Goal: Task Accomplishment & Management: Use online tool/utility

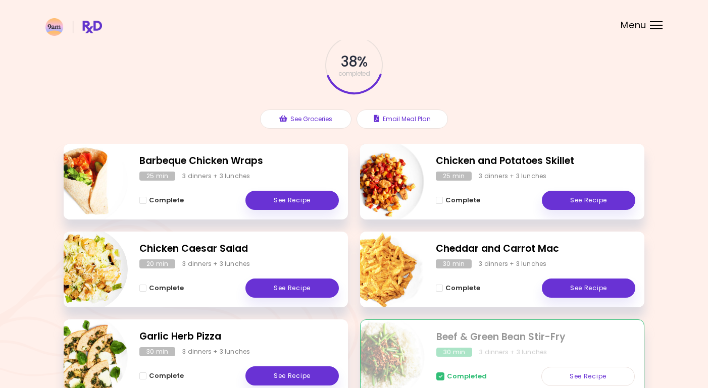
scroll to position [65, 0]
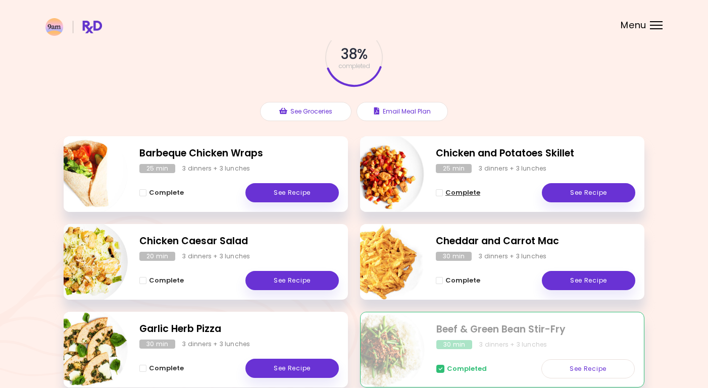
click at [441, 192] on span "Complete - Chicken and Potatoes Skillet" at bounding box center [439, 192] width 7 height 7
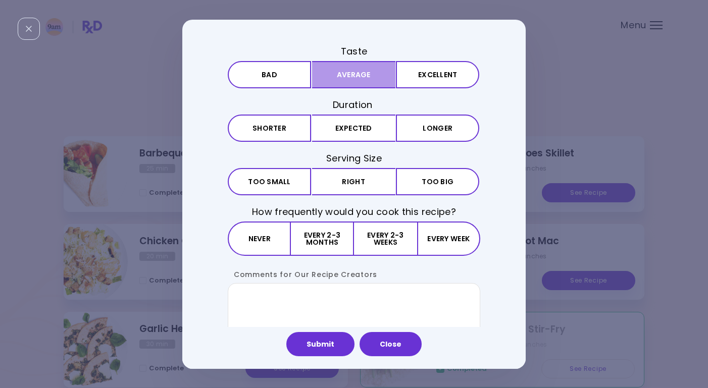
click at [362, 73] on button "Average" at bounding box center [353, 74] width 83 height 27
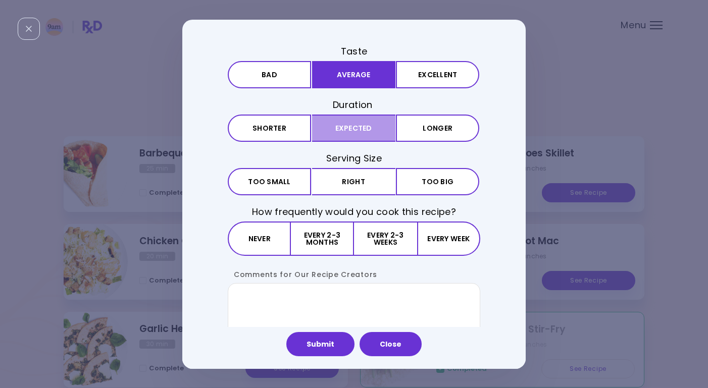
click at [356, 128] on button "Expected" at bounding box center [353, 128] width 83 height 27
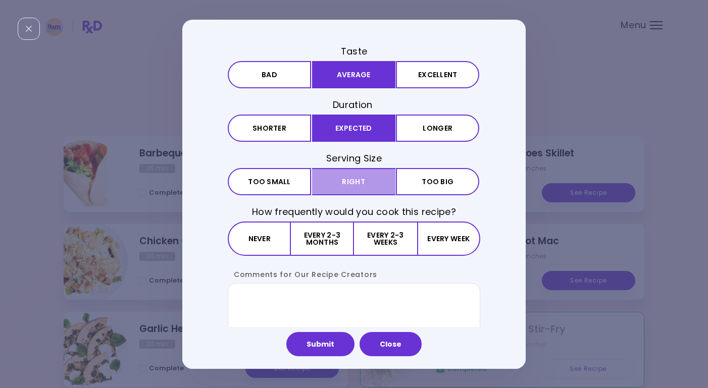
click at [366, 181] on button "Right" at bounding box center [353, 181] width 83 height 27
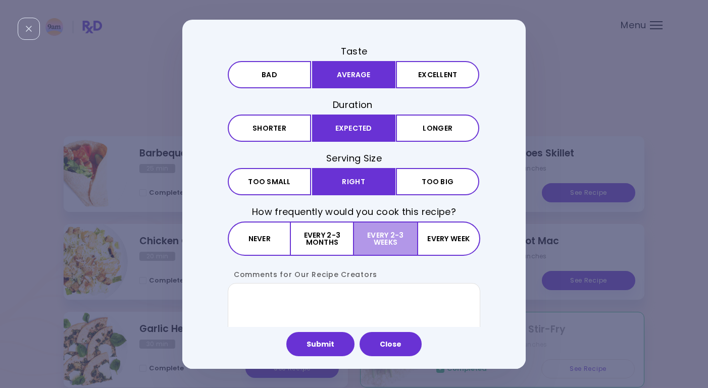
click at [385, 239] on button "Every 2-3 weeks" at bounding box center [385, 239] width 63 height 34
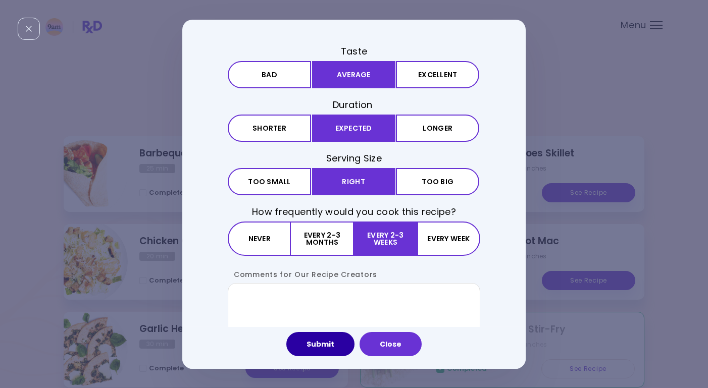
click at [332, 344] on button "Submit" at bounding box center [320, 344] width 68 height 24
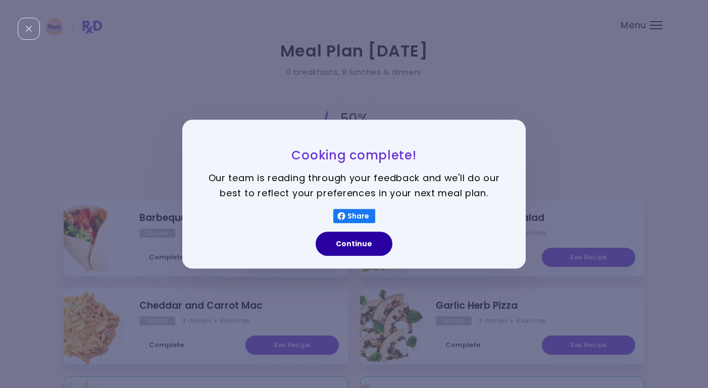
click at [366, 244] on button "Continue" at bounding box center [354, 244] width 77 height 24
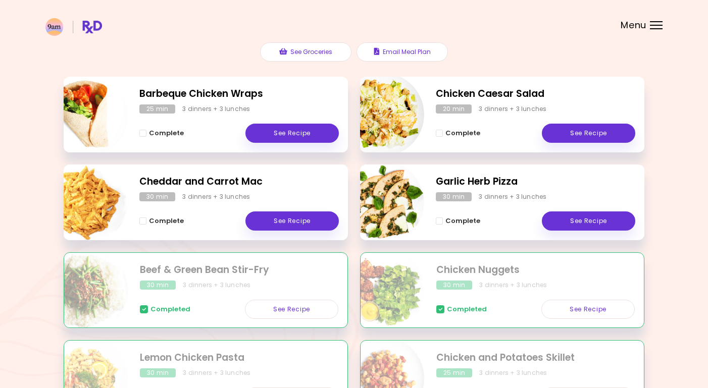
scroll to position [125, 0]
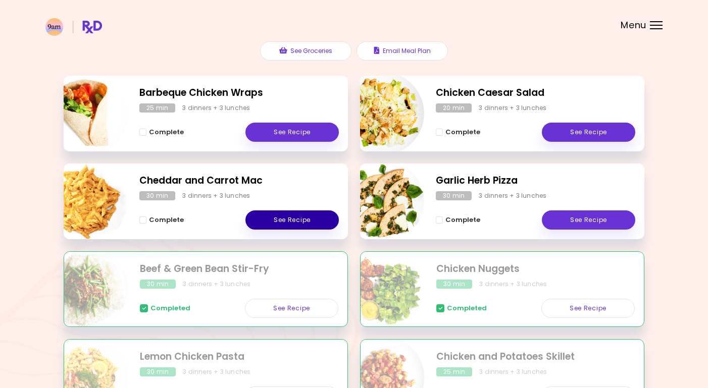
click at [294, 223] on link "See Recipe" at bounding box center [291, 220] width 93 height 19
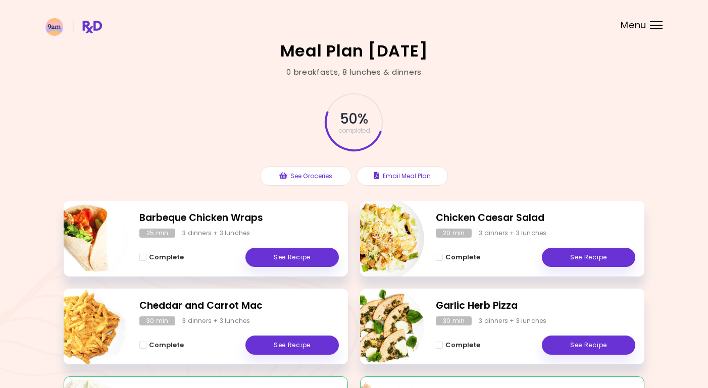
click at [638, 26] on span "Menu" at bounding box center [633, 25] width 26 height 9
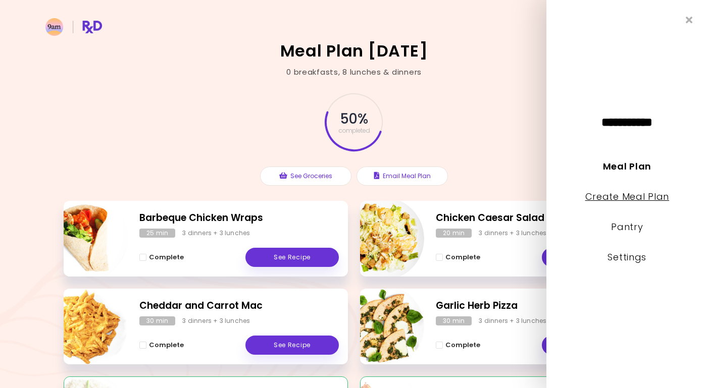
click at [641, 194] on link "Create Meal Plan" at bounding box center [627, 196] width 84 height 13
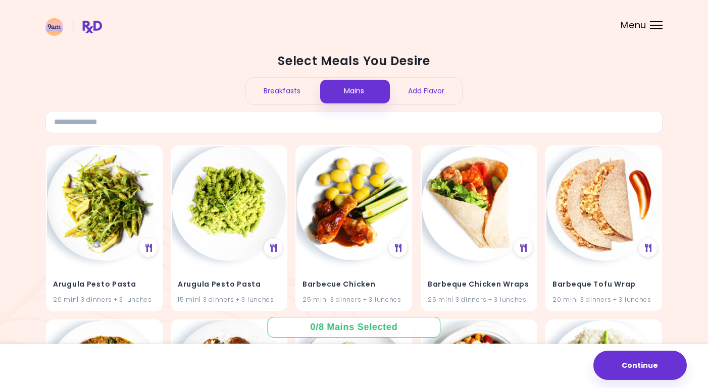
click at [285, 85] on div "Breakfasts" at bounding box center [282, 91] width 72 height 27
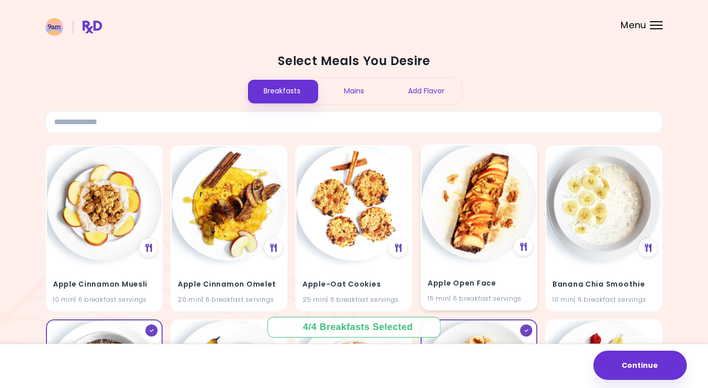
scroll to position [10, 0]
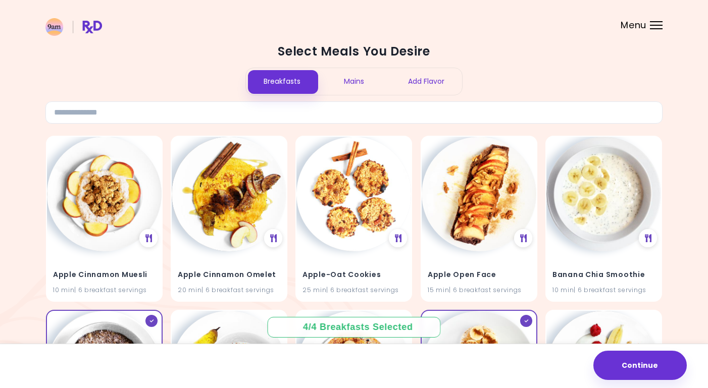
click at [354, 80] on div "Mains" at bounding box center [354, 81] width 72 height 27
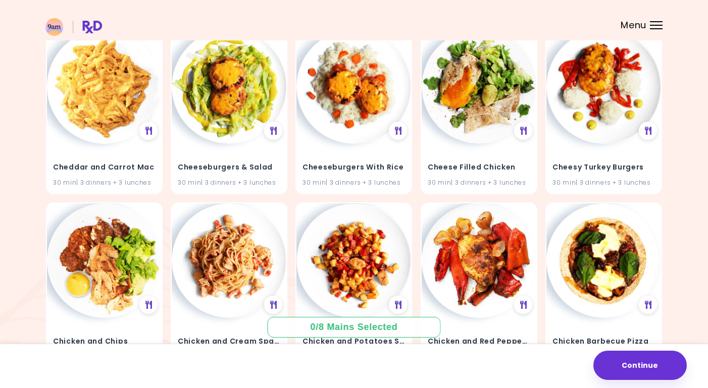
scroll to position [981, 0]
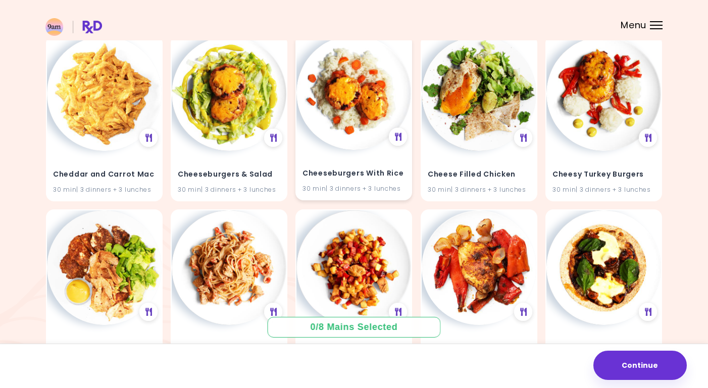
click at [358, 101] on img at bounding box center [353, 92] width 115 height 115
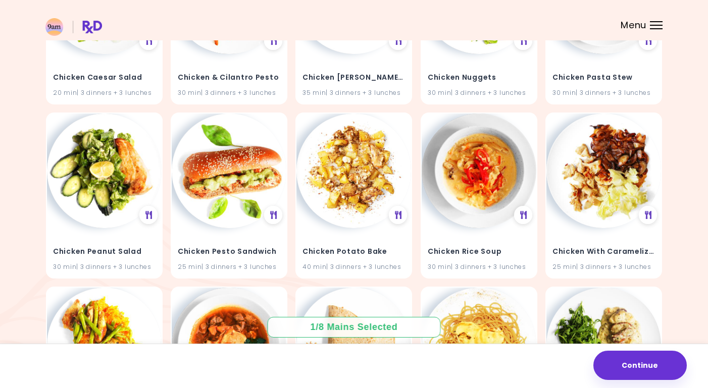
scroll to position [1427, 0]
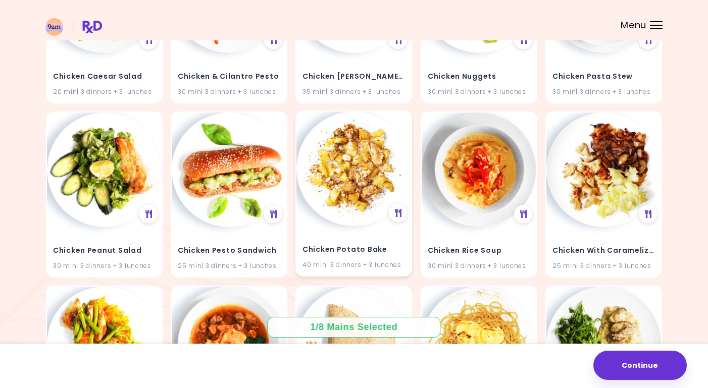
click at [341, 191] on img at bounding box center [353, 169] width 115 height 115
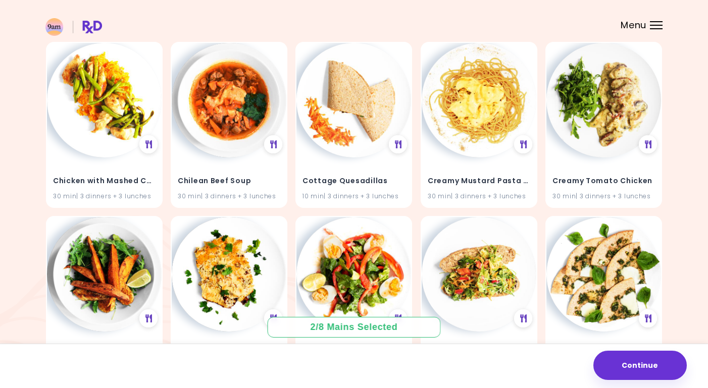
scroll to position [1688, 0]
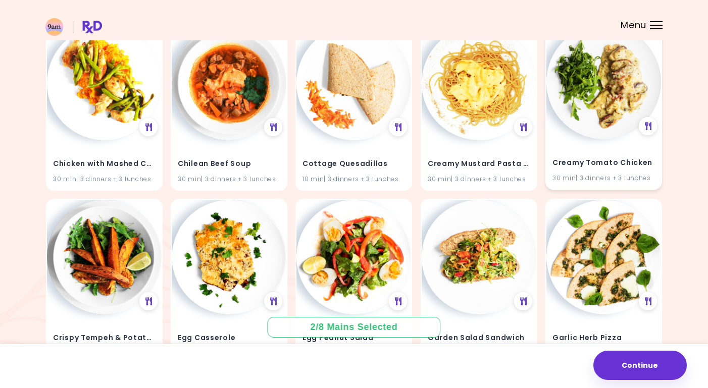
click at [611, 93] on img at bounding box center [603, 82] width 115 height 115
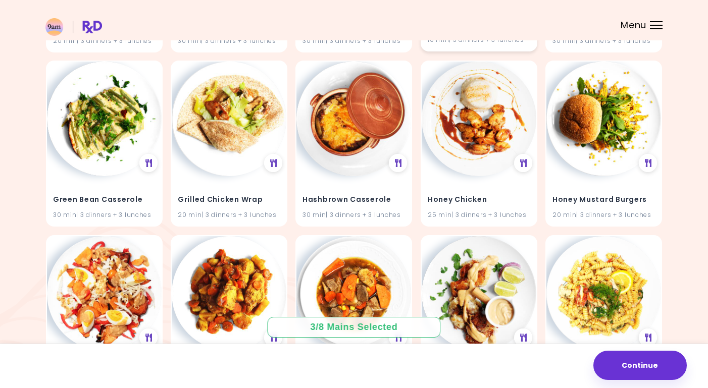
scroll to position [2003, 0]
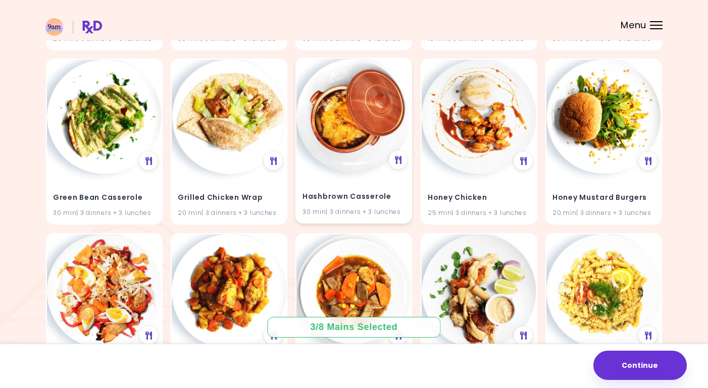
click at [353, 127] on img at bounding box center [353, 116] width 115 height 115
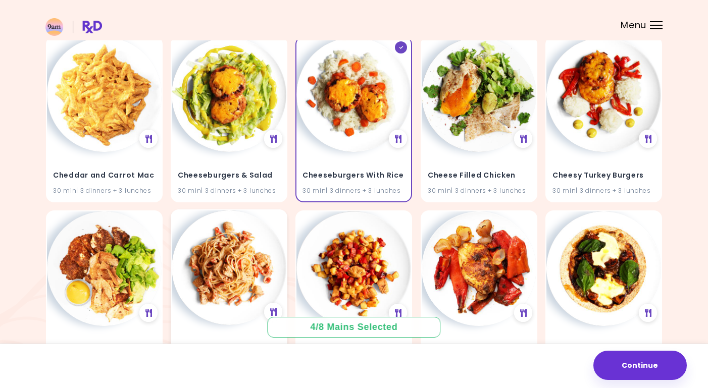
scroll to position [978, 0]
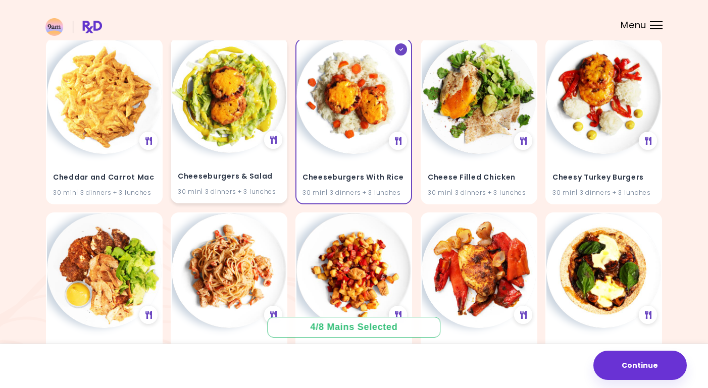
click at [246, 98] on img at bounding box center [229, 95] width 115 height 115
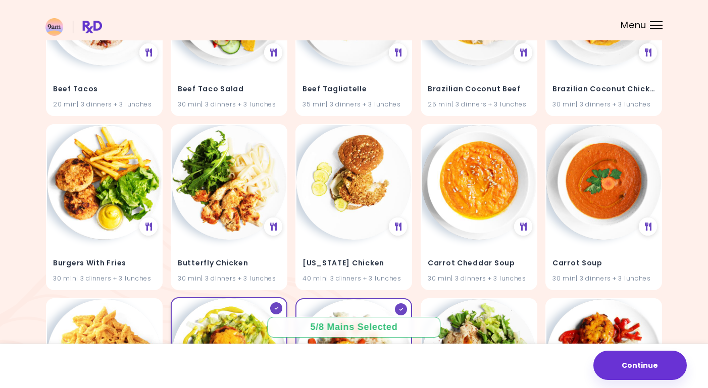
scroll to position [716, 0]
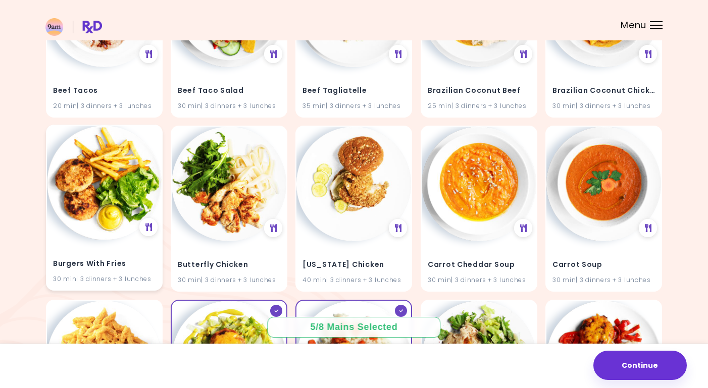
click at [110, 196] on img at bounding box center [104, 183] width 115 height 115
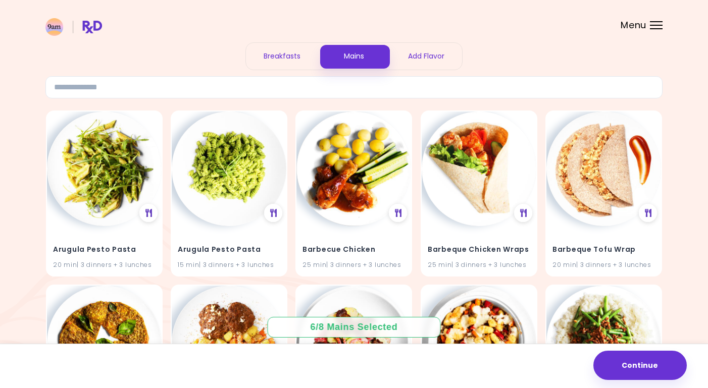
scroll to position [0, 0]
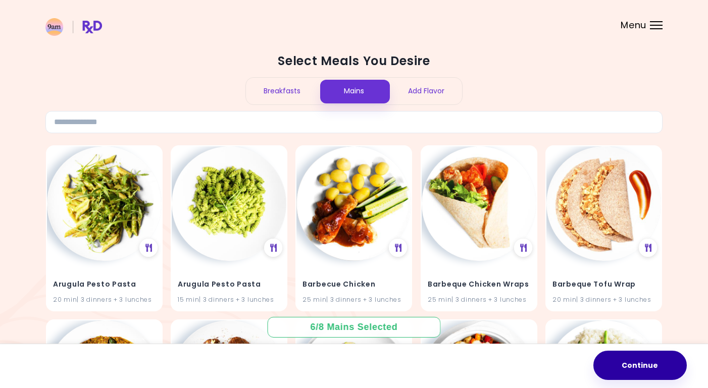
click at [648, 361] on button "Continue" at bounding box center [639, 365] width 93 height 29
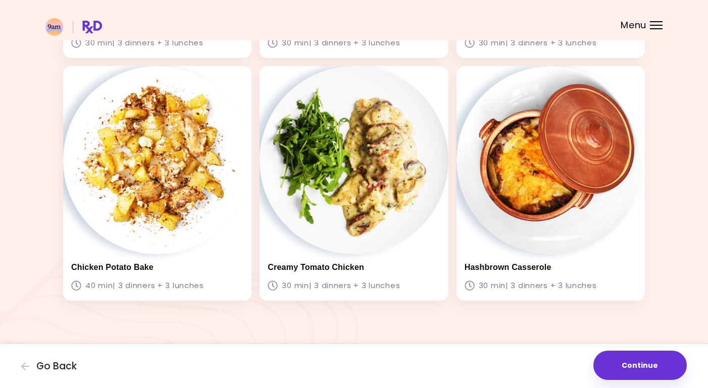
scroll to position [761, 0]
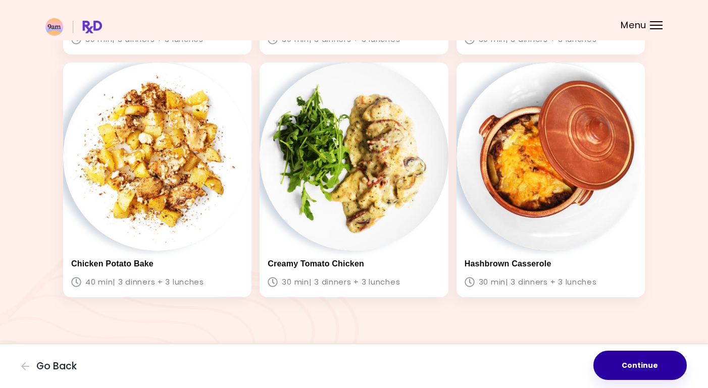
click at [624, 369] on button "Continue" at bounding box center [639, 365] width 93 height 29
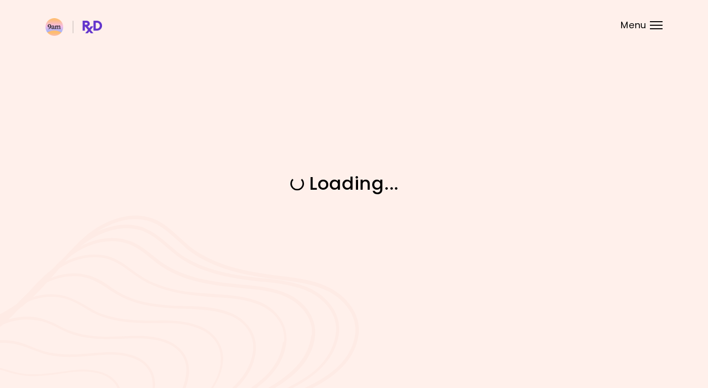
scroll to position [0, 0]
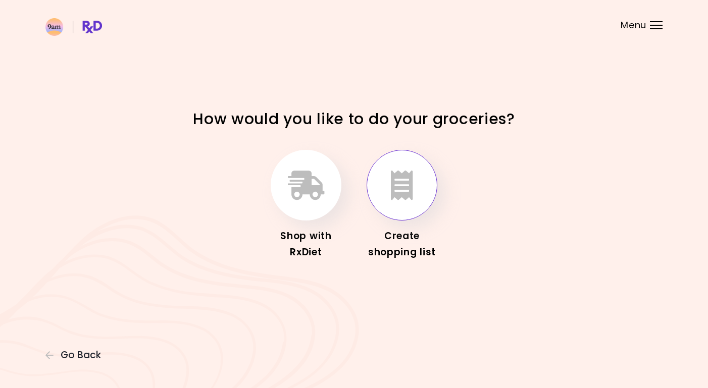
click at [405, 191] on icon "button" at bounding box center [402, 185] width 22 height 29
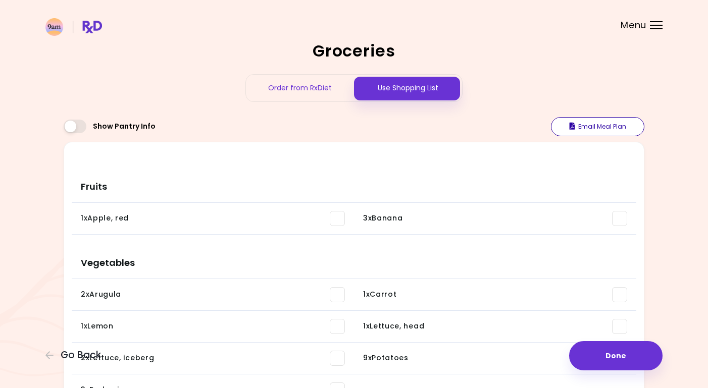
click at [581, 124] on button "Email Meal Plan" at bounding box center [597, 126] width 93 height 19
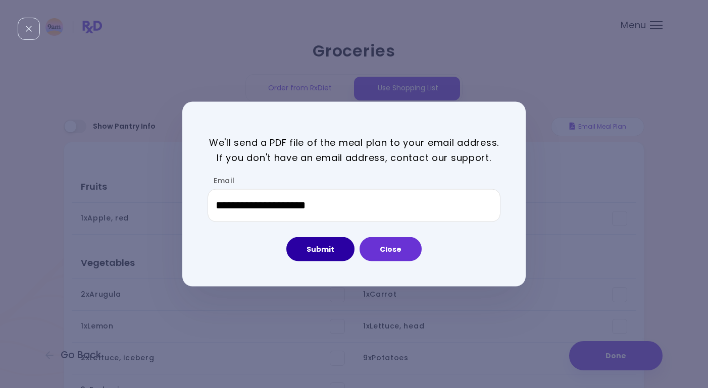
click at [339, 248] on button "Submit" at bounding box center [320, 249] width 68 height 24
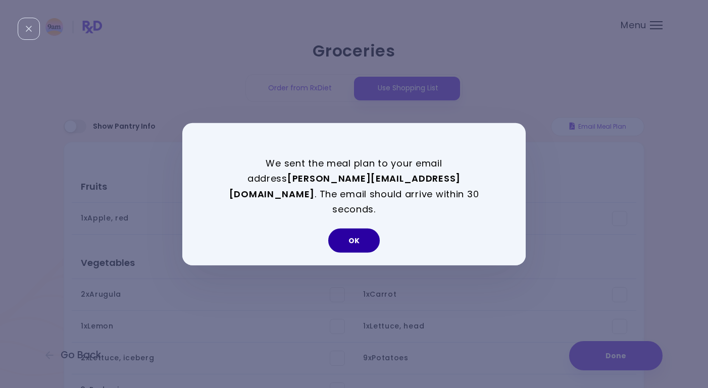
click at [339, 235] on button "OK" at bounding box center [353, 241] width 51 height 24
